Goal: Communication & Community: Answer question/provide support

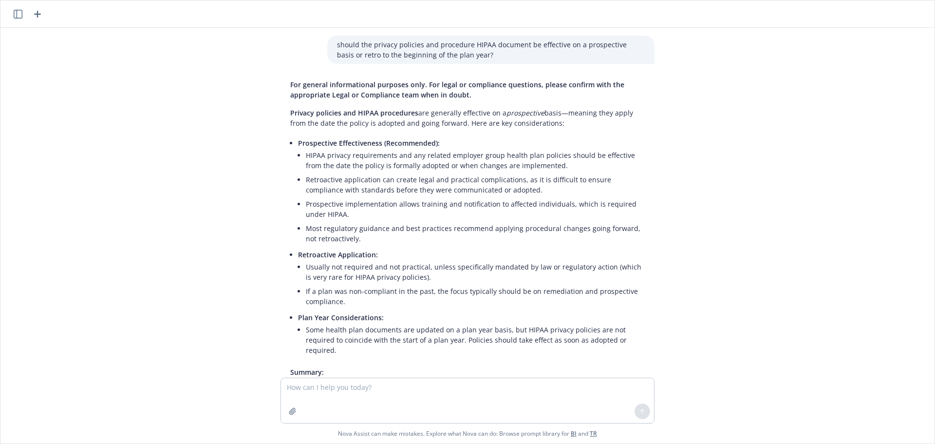
scroll to position [614, 0]
